Goal: Information Seeking & Learning: Learn about a topic

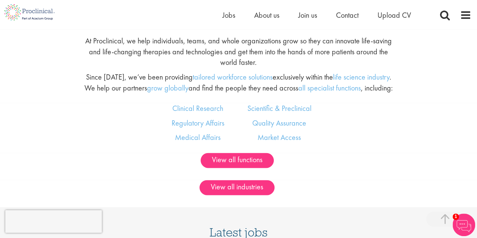
scroll to position [415, 0]
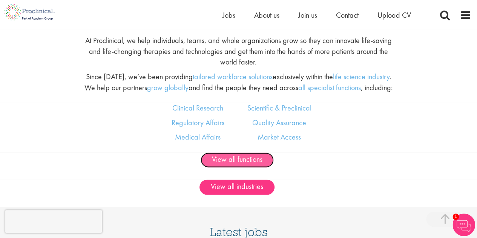
click at [244, 161] on link "View all functions" at bounding box center [236, 159] width 73 height 15
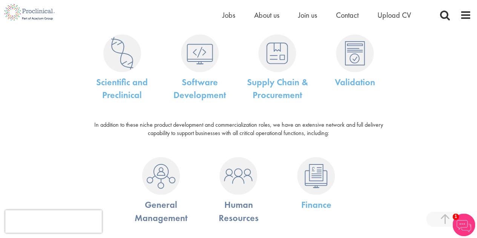
scroll to position [466, 0]
click at [109, 48] on img at bounding box center [122, 53] width 38 height 38
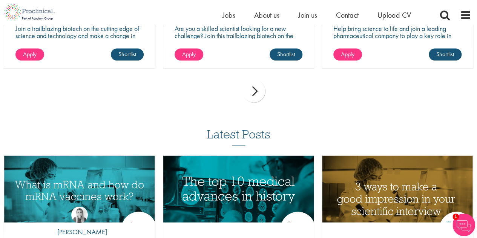
scroll to position [760, 0]
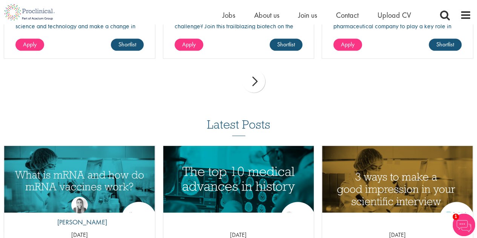
click at [257, 83] on div "next" at bounding box center [253, 81] width 23 height 23
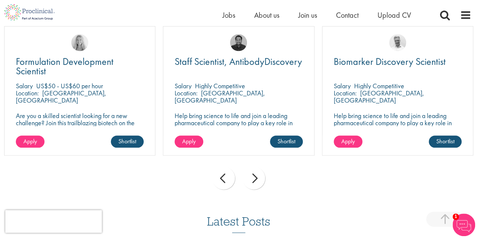
scroll to position [662, 0]
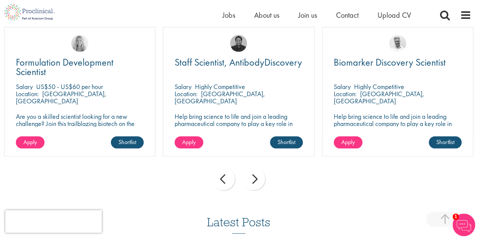
click at [257, 178] on div "next" at bounding box center [253, 178] width 23 height 23
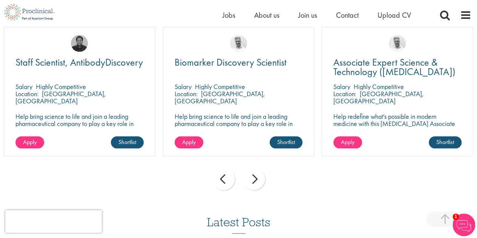
click at [257, 178] on div "next" at bounding box center [253, 178] width 23 height 23
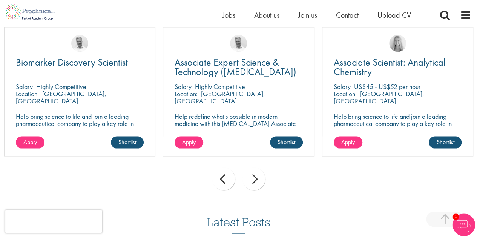
click at [257, 178] on div "next" at bounding box center [253, 178] width 23 height 23
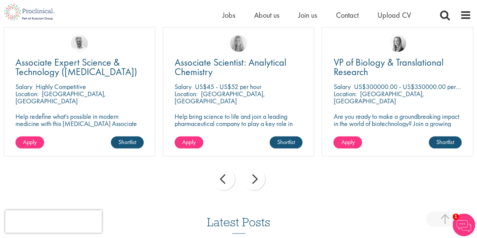
click at [257, 178] on div "next" at bounding box center [253, 178] width 23 height 23
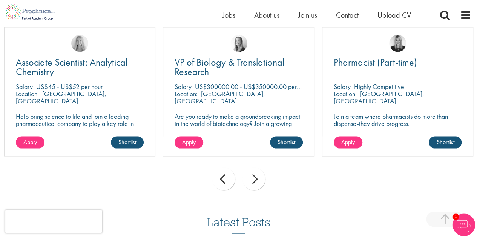
click at [257, 178] on div "next" at bounding box center [253, 178] width 23 height 23
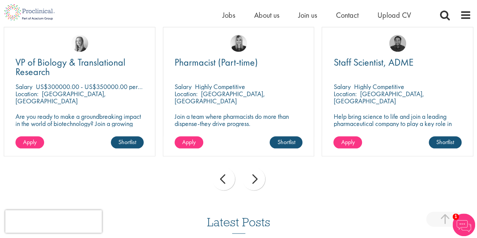
click at [257, 178] on div "next" at bounding box center [253, 178] width 23 height 23
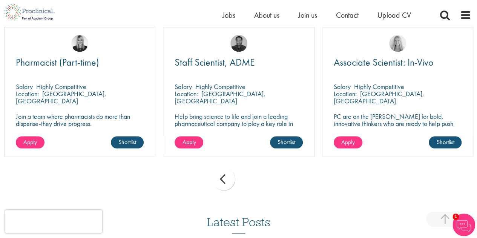
click at [257, 178] on div "prev next" at bounding box center [238, 180] width 477 height 33
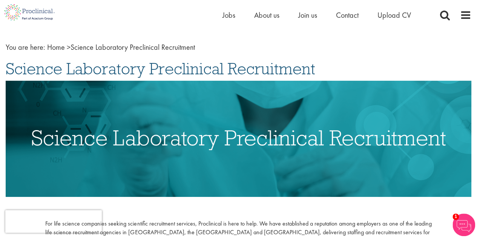
scroll to position [28, 0]
click at [230, 16] on span "Jobs" at bounding box center [228, 15] width 13 height 10
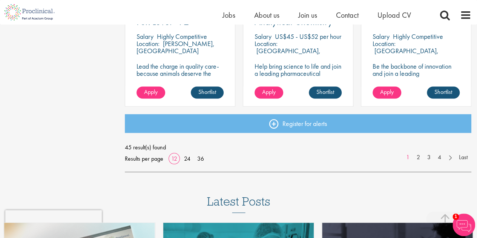
scroll to position [604, 0]
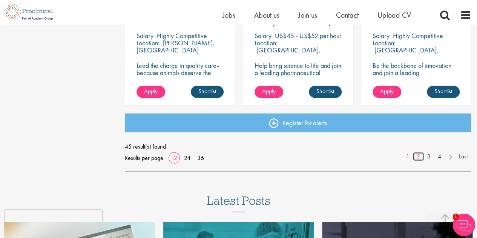
click at [416, 157] on link "2" at bounding box center [418, 156] width 11 height 9
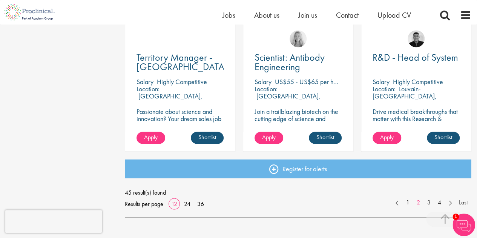
scroll to position [560, 0]
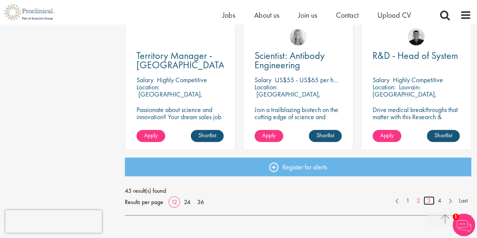
click at [430, 201] on link "3" at bounding box center [428, 200] width 11 height 9
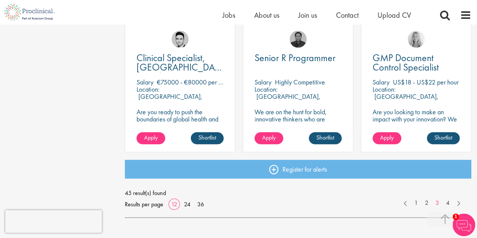
scroll to position [558, 0]
click at [450, 206] on link "4" at bounding box center [447, 202] width 11 height 9
